Goal: Communication & Community: Answer question/provide support

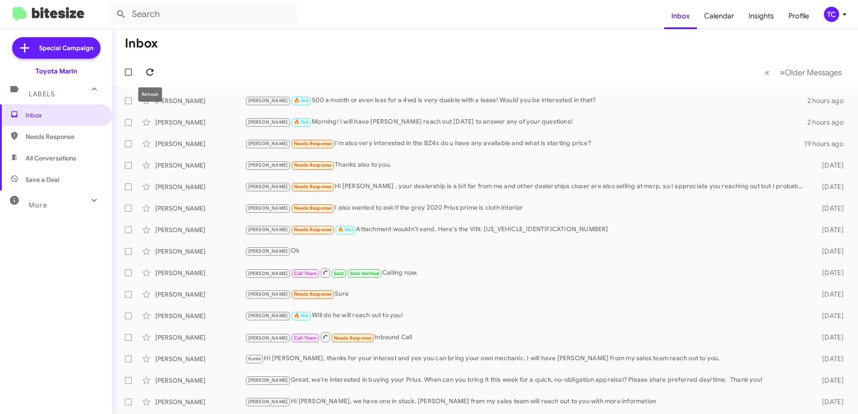
click at [150, 75] on icon at bounding box center [149, 72] width 7 height 7
click at [152, 71] on icon at bounding box center [149, 72] width 7 height 7
click at [310, 294] on div "[PERSON_NAME] Needs Response Sure" at bounding box center [530, 294] width 570 height 10
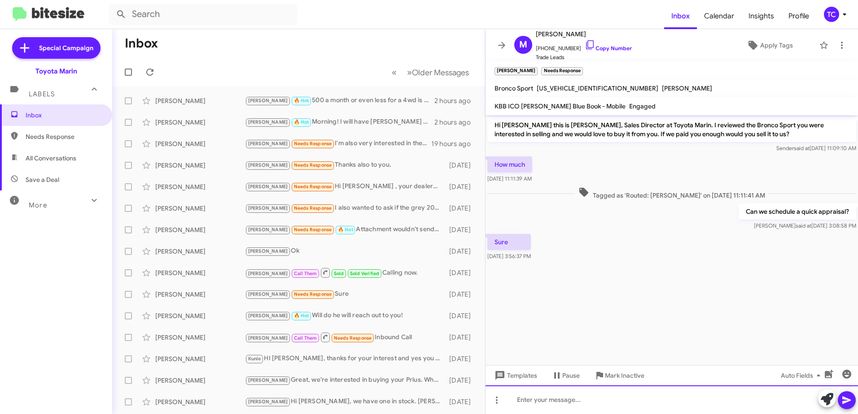
drag, startPoint x: 755, startPoint y: 397, endPoint x: 742, endPoint y: 393, distance: 13.6
click at [754, 397] on div at bounding box center [671, 400] width 372 height 29
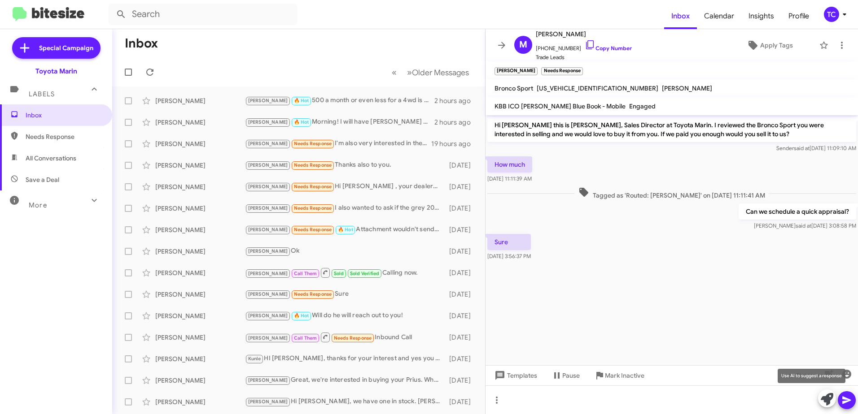
click at [826, 401] on icon at bounding box center [826, 399] width 13 height 13
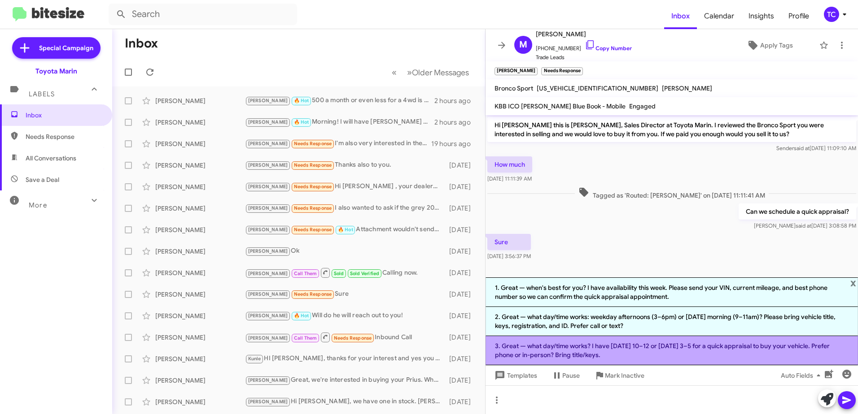
click at [642, 346] on li "3. Great — what day/time works? I have [DATE] 10–12 or [DATE] 3–5 for a quick a…" at bounding box center [671, 350] width 372 height 29
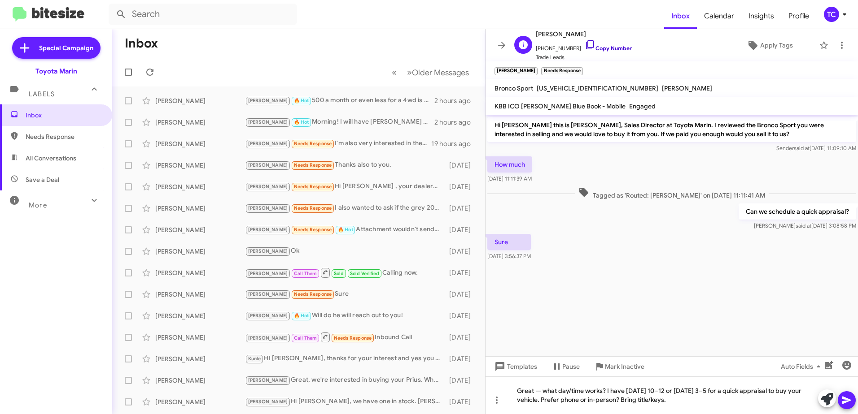
click at [584, 41] on icon at bounding box center [589, 44] width 11 height 11
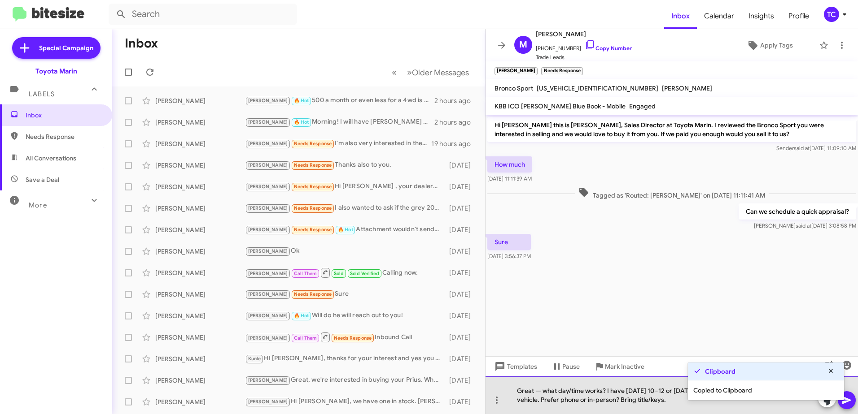
drag, startPoint x: 681, startPoint y: 401, endPoint x: 487, endPoint y: 375, distance: 196.0
click at [496, 378] on div "Great — what day/time works? I have [DATE] 10–12 or [DATE] 3–5 for a quick appr…" at bounding box center [671, 396] width 372 height 38
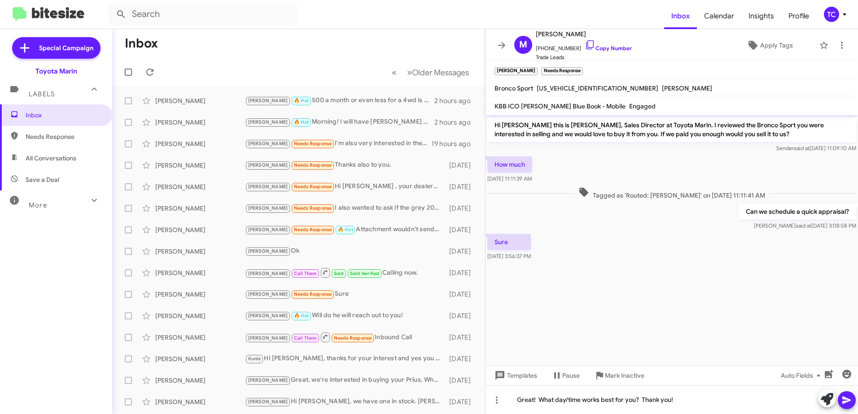
click at [846, 398] on icon at bounding box center [846, 400] width 11 height 11
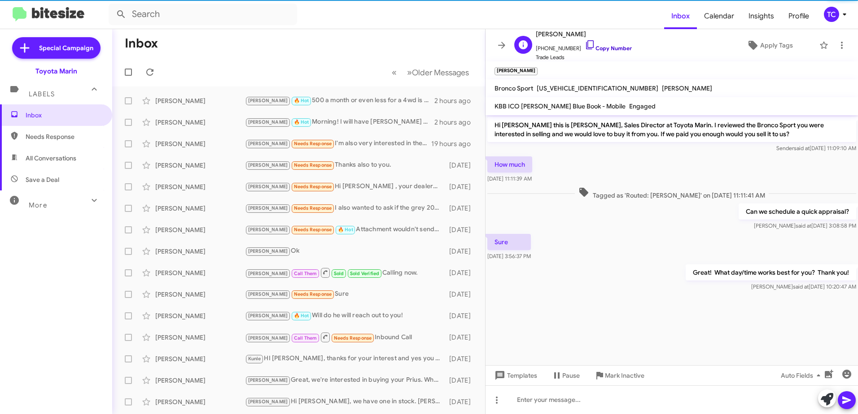
click at [584, 44] on icon at bounding box center [589, 44] width 11 height 11
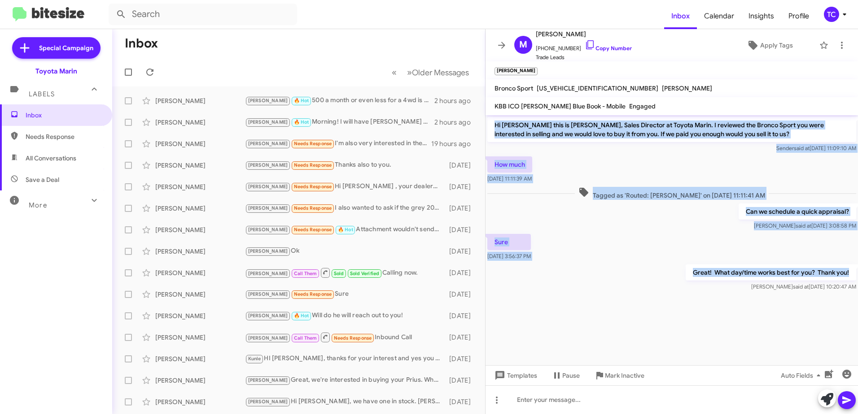
drag, startPoint x: 855, startPoint y: 276, endPoint x: 486, endPoint y: 122, distance: 399.9
click at [486, 122] on div "Hi [PERSON_NAME] this is [PERSON_NAME], Sales Director at Toyota Marin. I revie…" at bounding box center [671, 204] width 372 height 178
copy div "Hi [PERSON_NAME] this is [PERSON_NAME], Sales Director at Toyota Marin. I revie…"
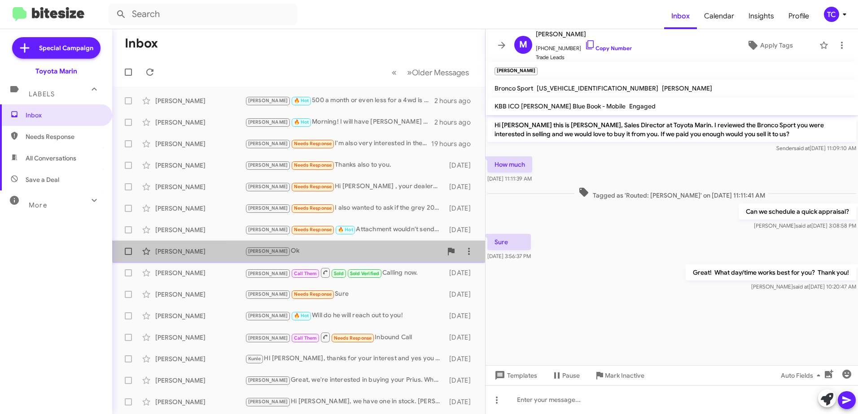
click at [362, 248] on div "[PERSON_NAME]" at bounding box center [343, 251] width 197 height 10
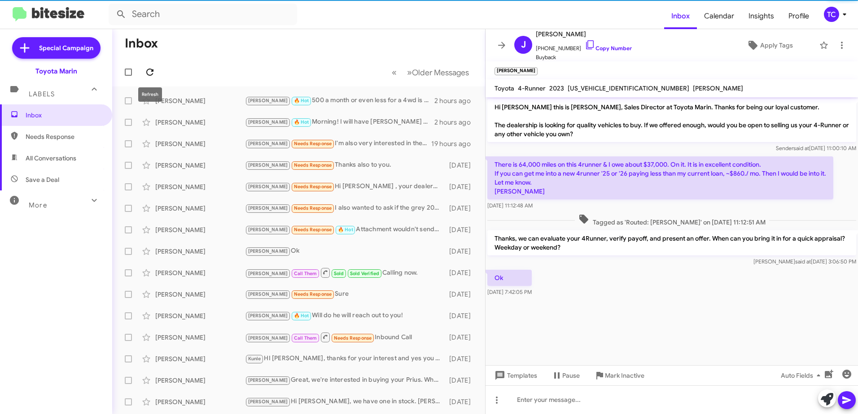
click at [148, 71] on icon at bounding box center [149, 72] width 11 height 11
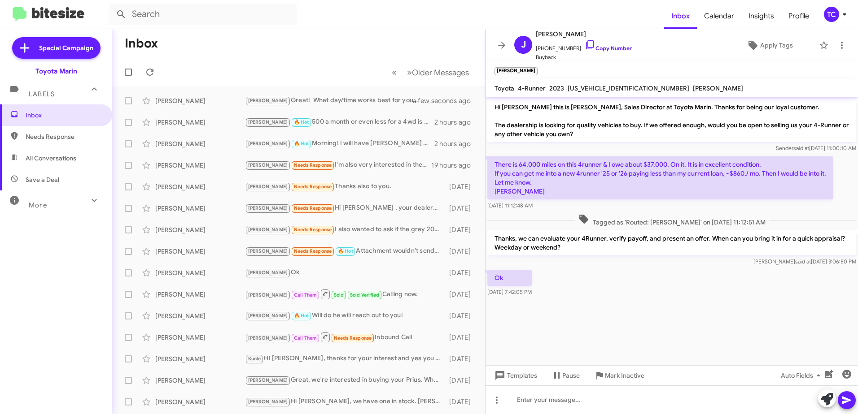
drag, startPoint x: 497, startPoint y: 48, endPoint x: 499, endPoint y: 56, distance: 8.3
click at [498, 48] on icon at bounding box center [501, 45] width 11 height 11
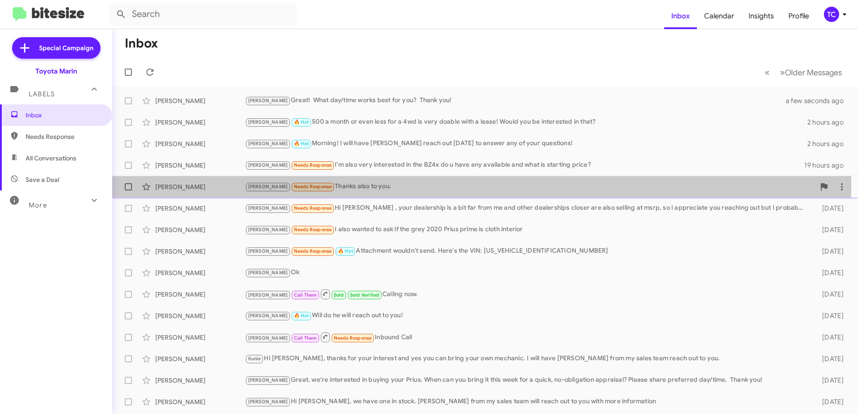
click at [335, 185] on div "[PERSON_NAME] Needs Response Thanks also to you." at bounding box center [530, 187] width 570 height 10
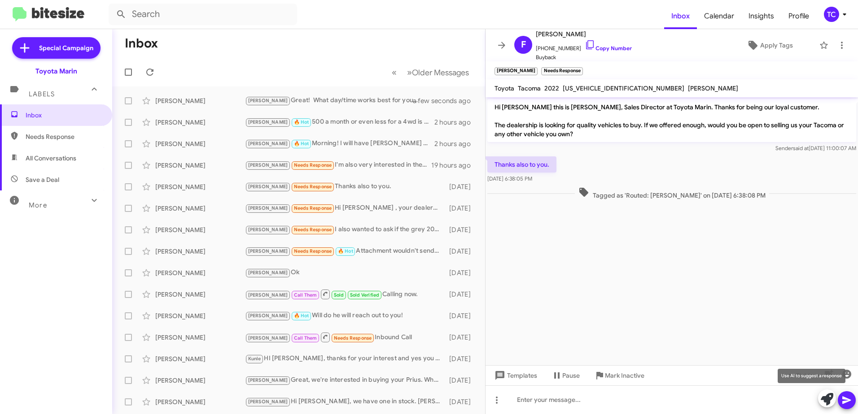
drag, startPoint x: 829, startPoint y: 397, endPoint x: 822, endPoint y: 386, distance: 13.6
click at [828, 396] on icon at bounding box center [826, 399] width 13 height 13
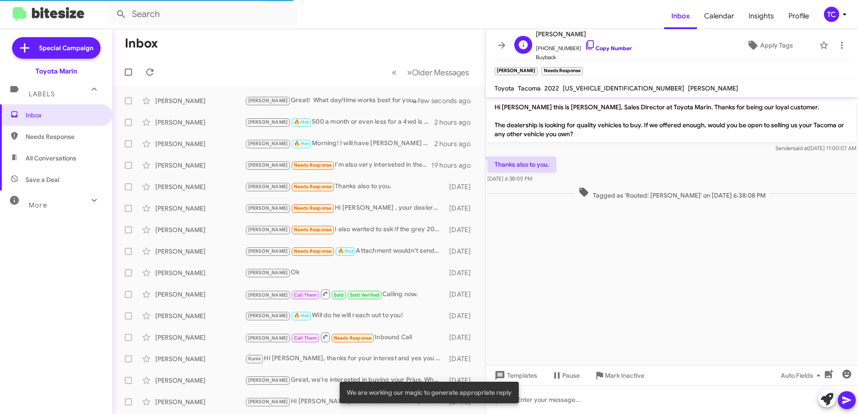
click at [584, 42] on icon at bounding box center [589, 44] width 11 height 11
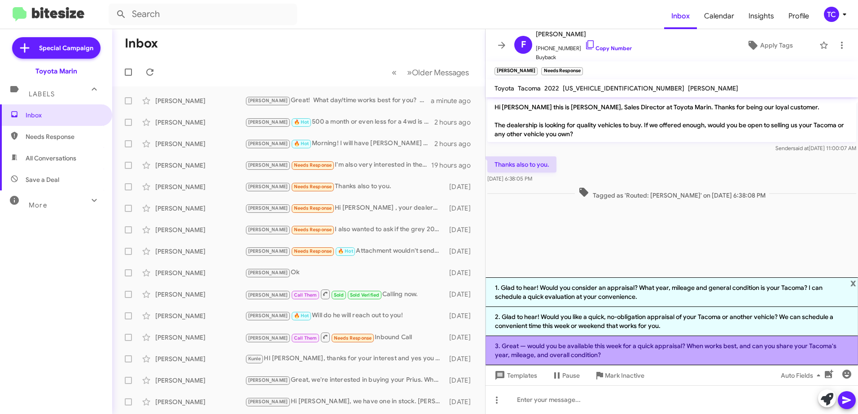
click at [619, 345] on li "3. Great — would you be available this week for a quick appraisal? When works b…" at bounding box center [671, 350] width 372 height 29
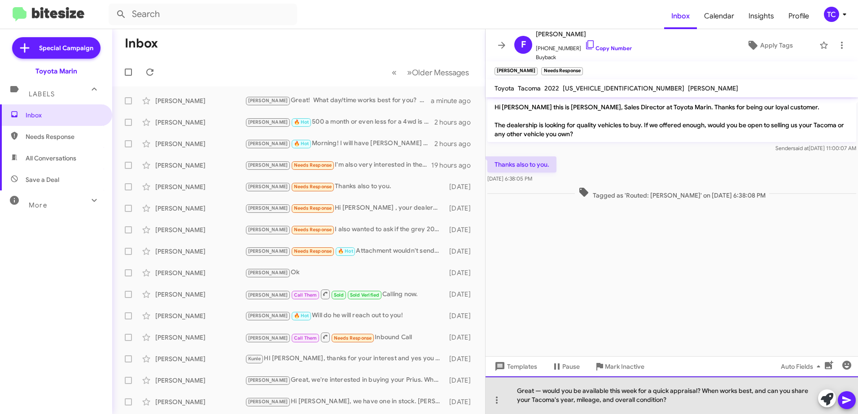
drag, startPoint x: 679, startPoint y: 402, endPoint x: 661, endPoint y: 402, distance: 17.5
click at [678, 402] on div "Great — would you be available this week for a quick appraisal? When works best…" at bounding box center [671, 396] width 372 height 38
drag, startPoint x: 669, startPoint y: 404, endPoint x: 719, endPoint y: 393, distance: 51.0
click at [699, 393] on div "Great — would you be available this week for a quick appraisal? When works best…" at bounding box center [671, 396] width 372 height 38
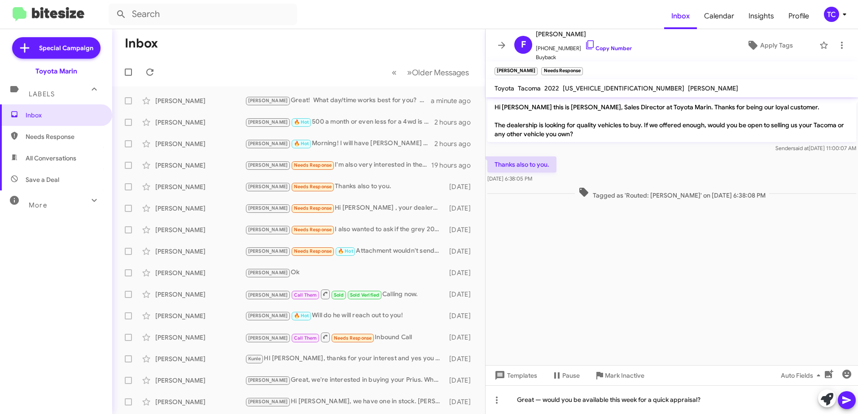
click at [843, 399] on icon at bounding box center [846, 401] width 9 height 8
click at [154, 70] on icon at bounding box center [149, 72] width 11 height 11
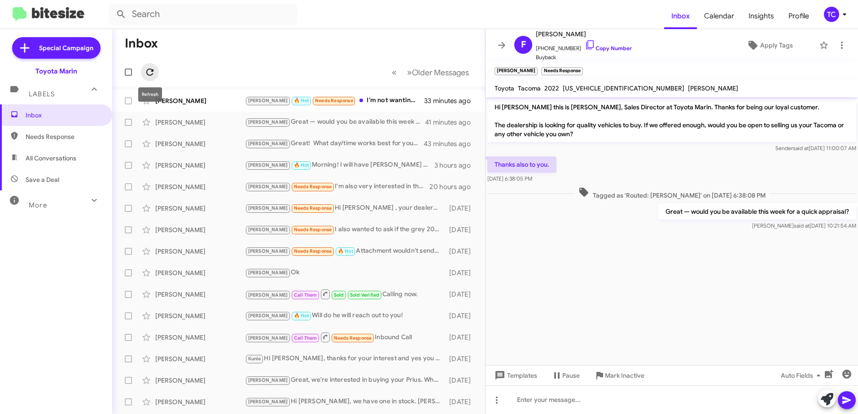
click at [146, 69] on icon at bounding box center [149, 72] width 11 height 11
